Goal: Download file/media

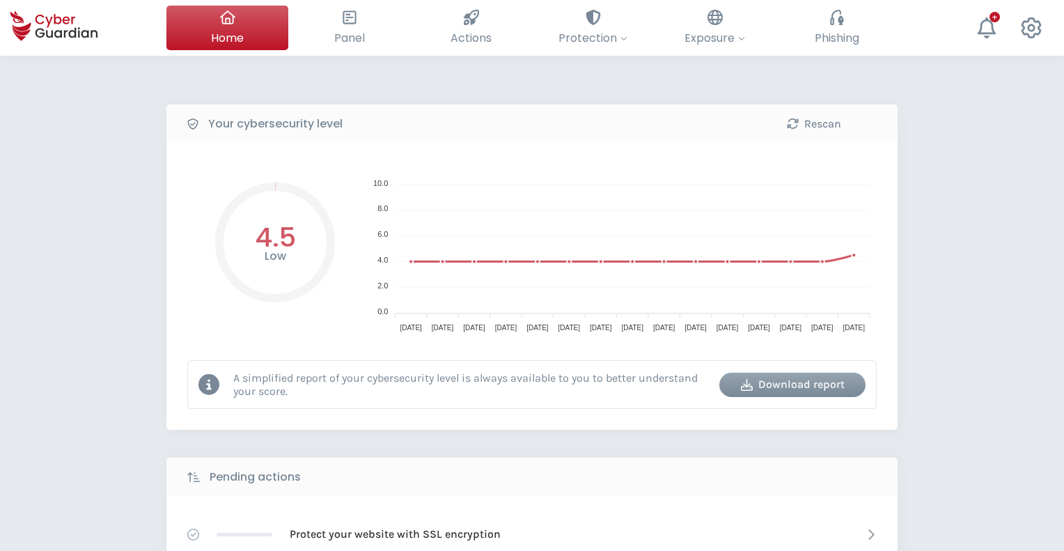
select select "English"
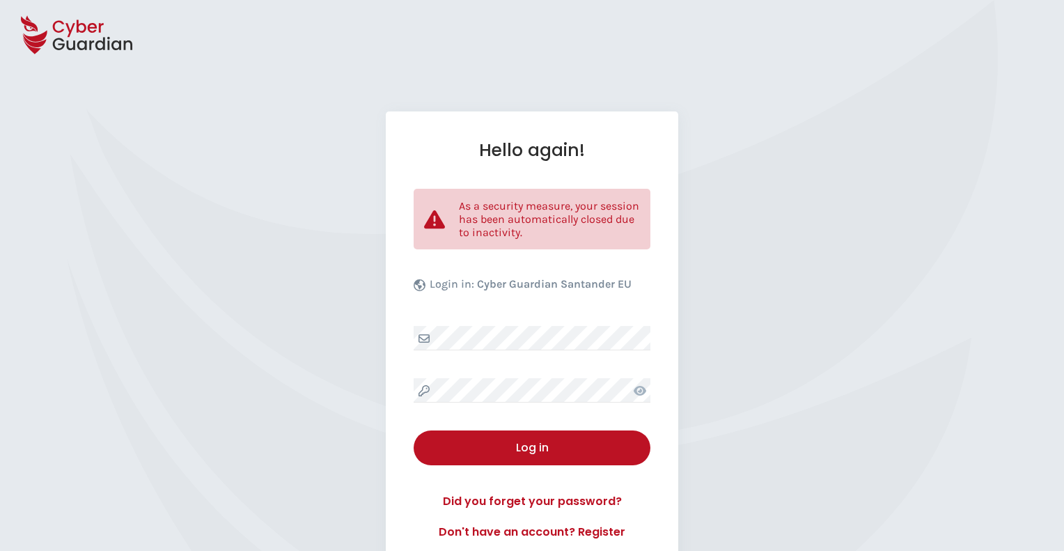
select select "English"
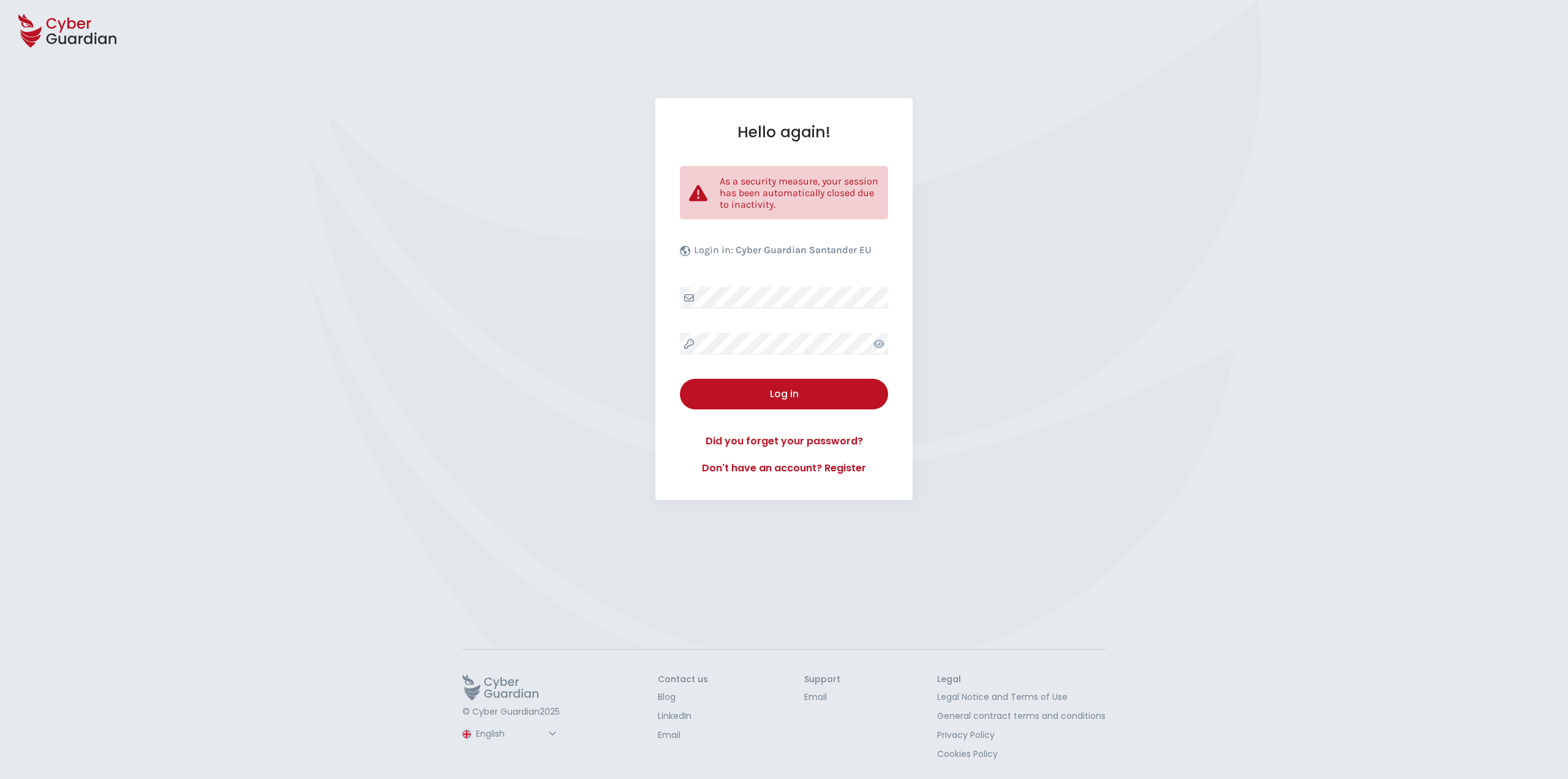
select select "English"
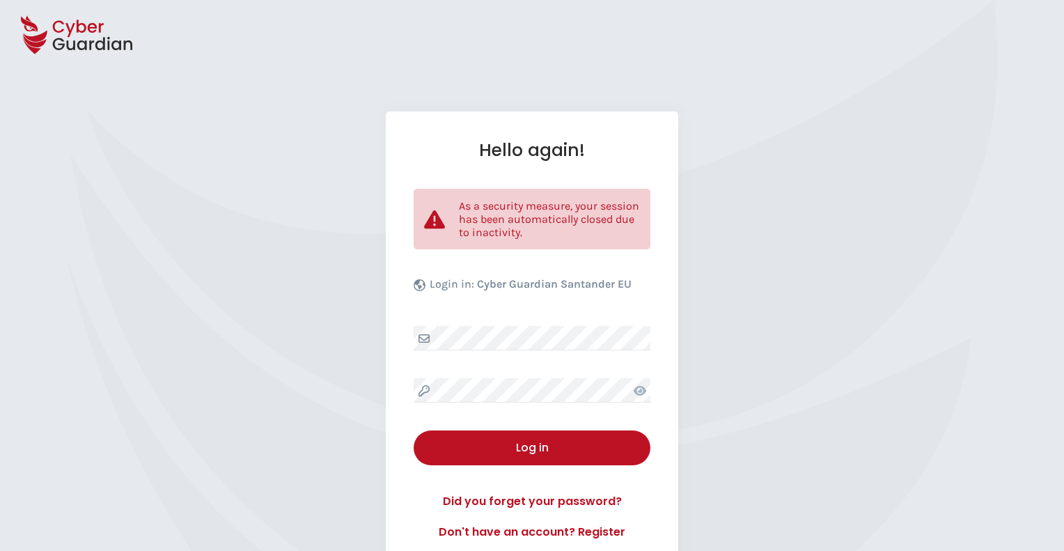
select select "English"
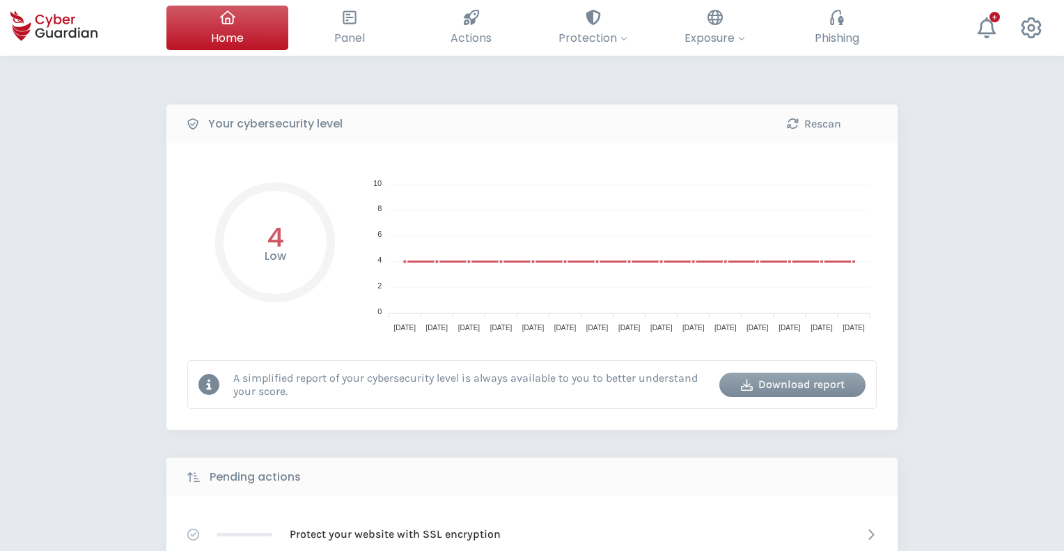
select select "English"
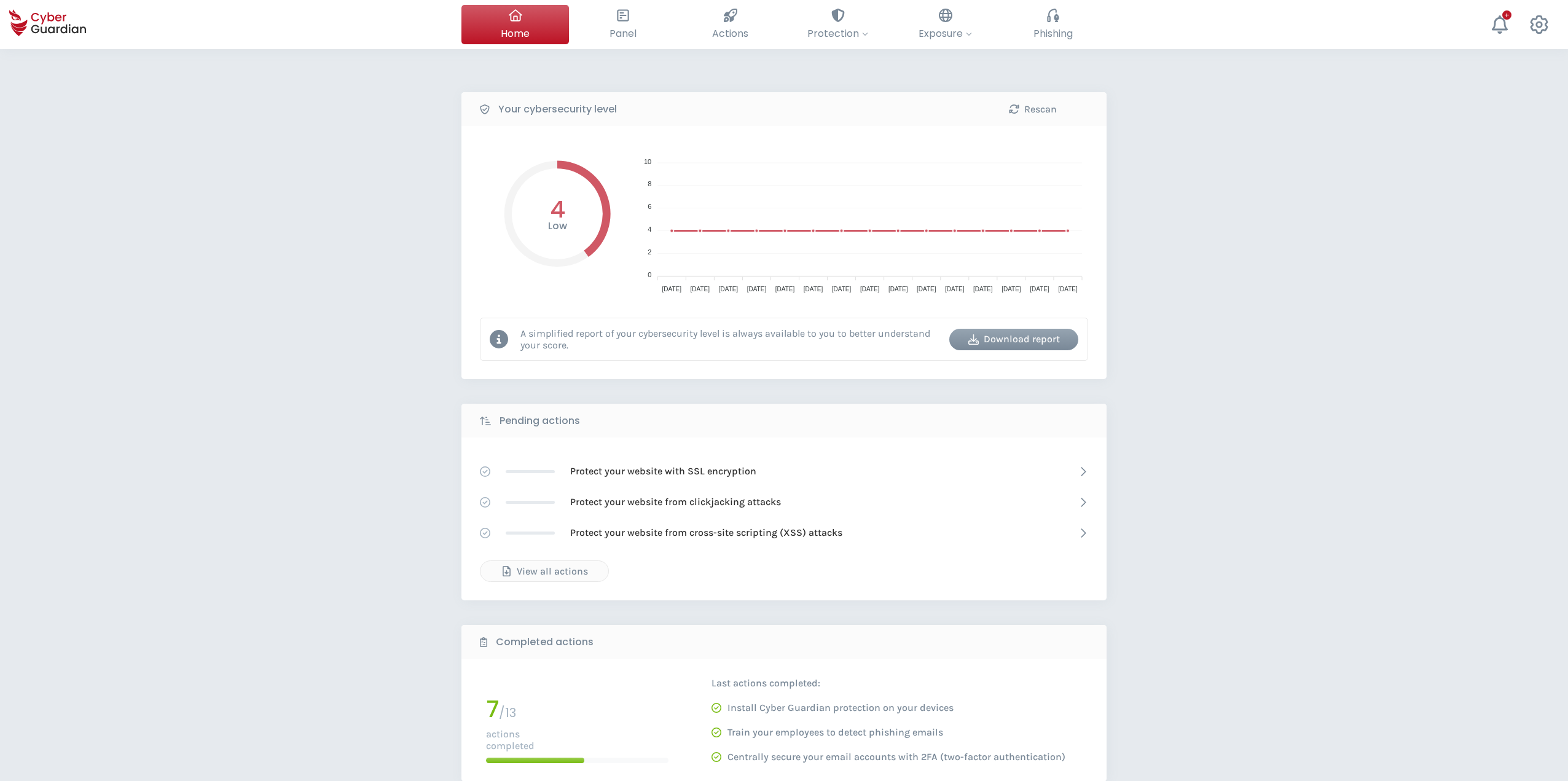
click at [939, 338] on div "Download report" at bounding box center [1014, 339] width 110 height 15
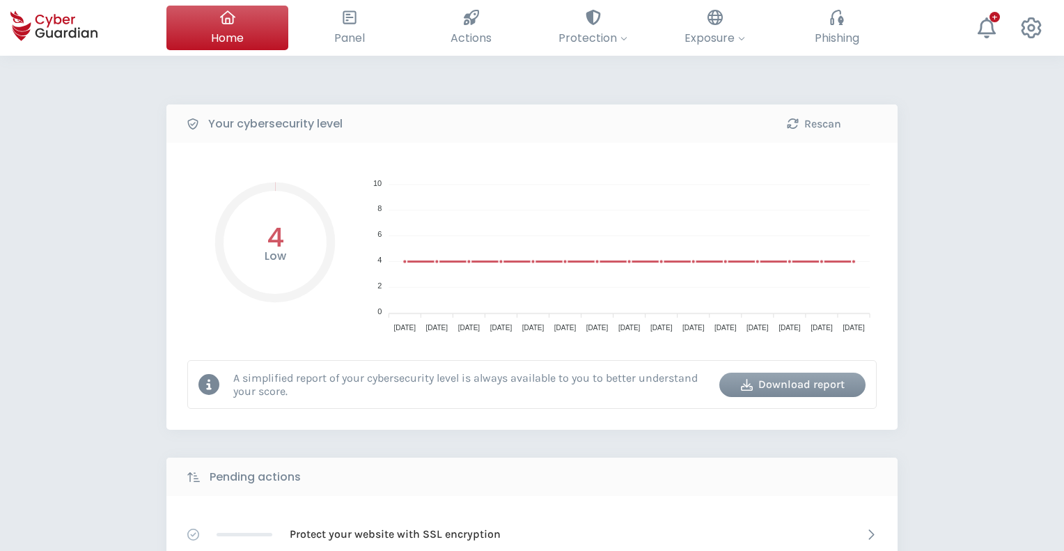
select select "English"
